Goal: Task Accomplishment & Management: Use online tool/utility

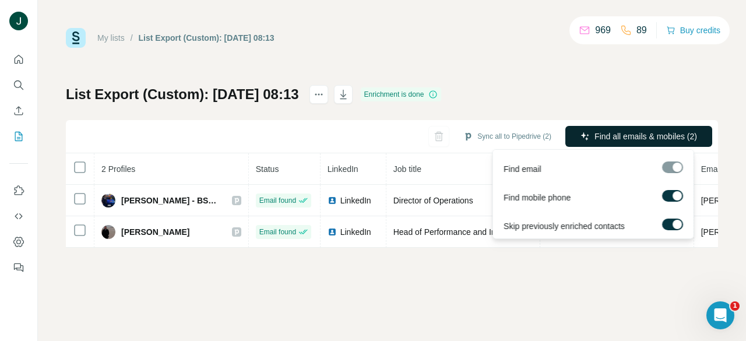
click at [631, 136] on span "Find all emails & mobiles (2)" at bounding box center [646, 137] width 103 height 12
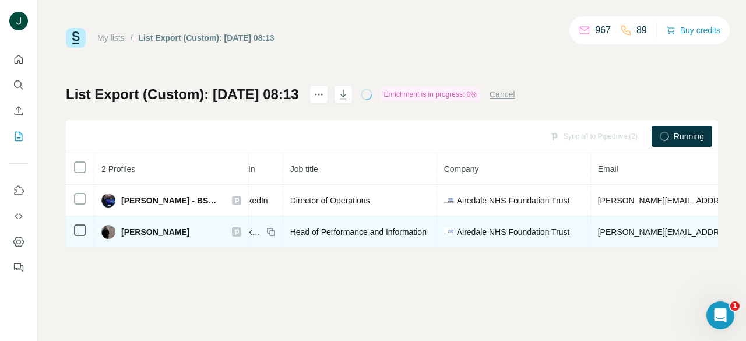
scroll to position [0, 156]
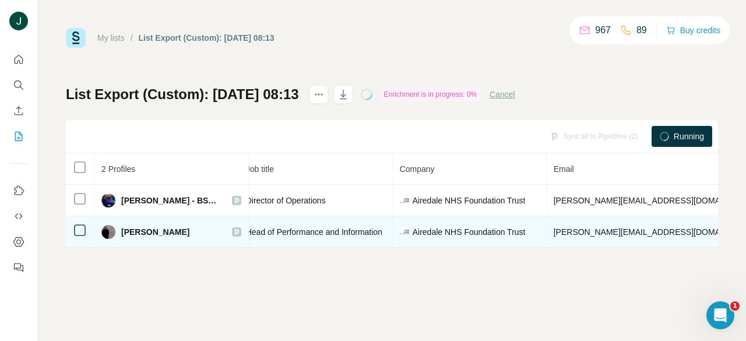
drag, startPoint x: 495, startPoint y: 231, endPoint x: 617, endPoint y: 228, distance: 122.5
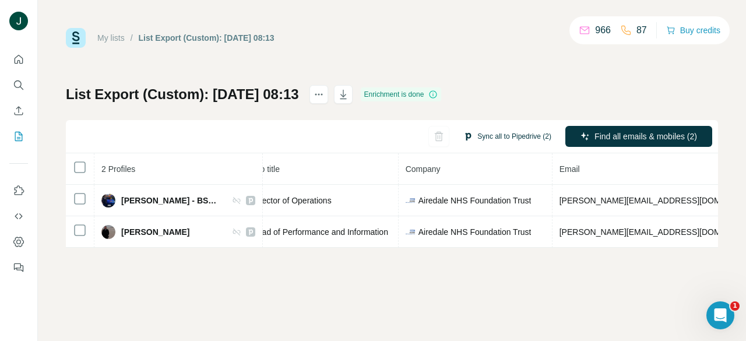
click at [503, 131] on button "Sync all to Pipedrive (2)" at bounding box center [507, 136] width 104 height 17
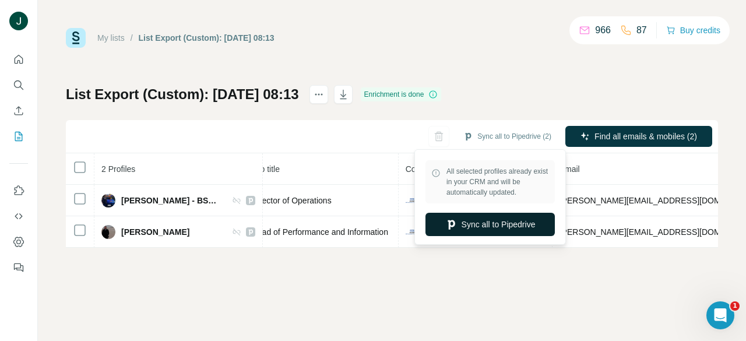
click at [488, 224] on button "Sync all to Pipedrive" at bounding box center [490, 224] width 129 height 23
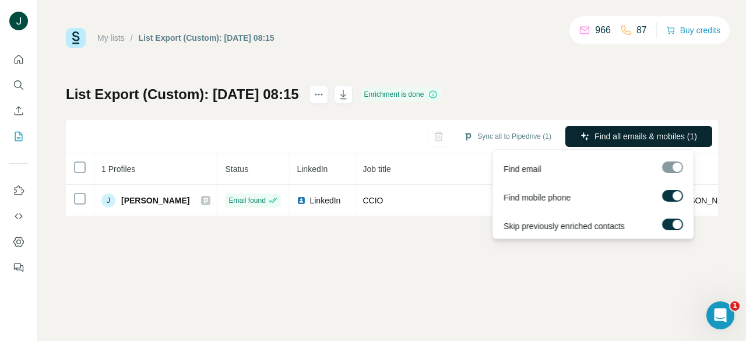
click at [624, 129] on button "Find all emails & mobiles (1)" at bounding box center [639, 136] width 147 height 21
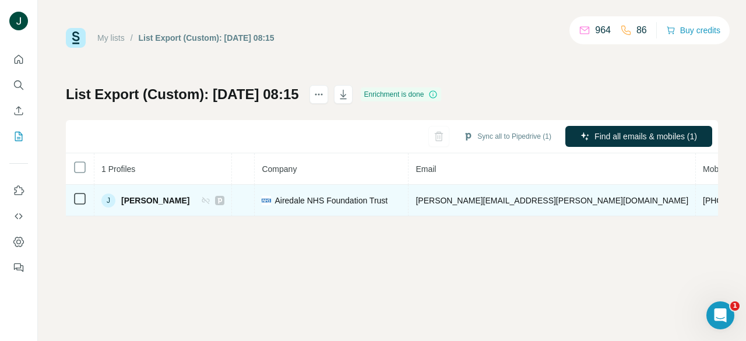
drag, startPoint x: 467, startPoint y: 207, endPoint x: 497, endPoint y: 201, distance: 31.5
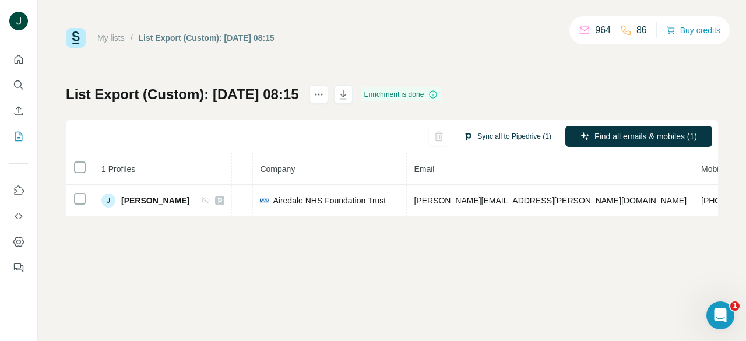
click at [503, 136] on button "Sync all to Pipedrive (1)" at bounding box center [507, 136] width 104 height 17
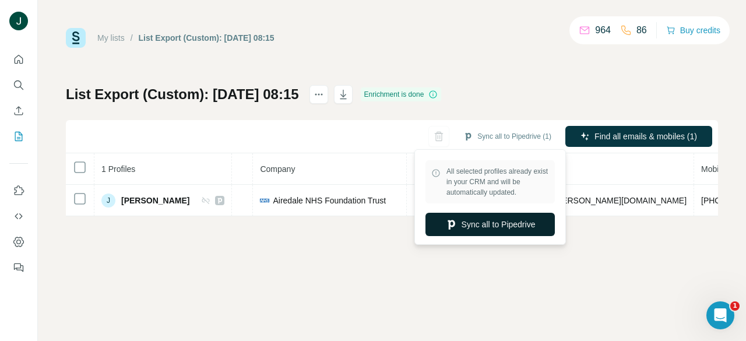
click at [492, 227] on button "Sync all to Pipedrive" at bounding box center [490, 224] width 129 height 23
